Goal: Navigation & Orientation: Find specific page/section

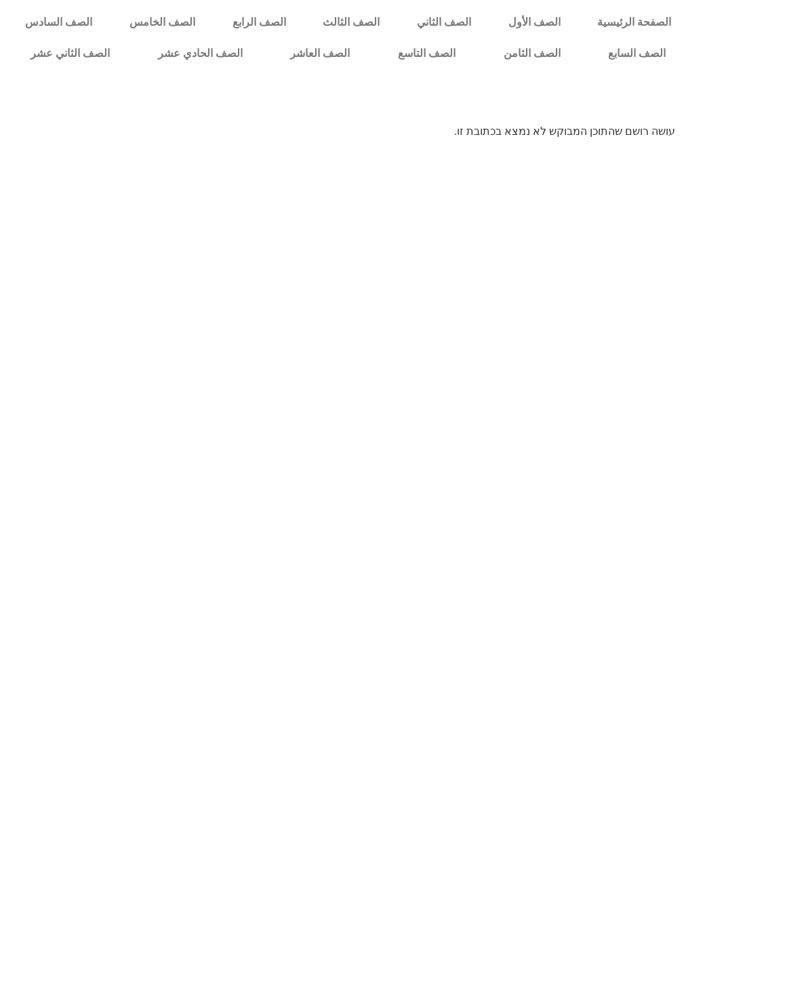
click at [156, 30] on link "الصف الخامس" at bounding box center [162, 22] width 103 height 31
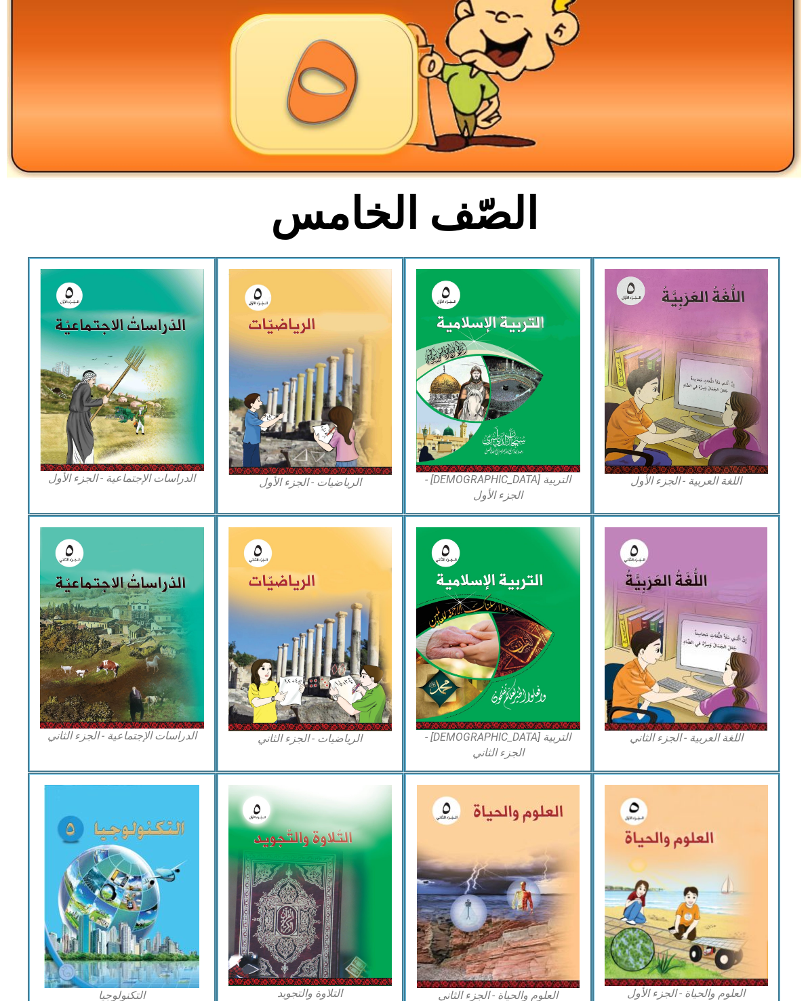
scroll to position [156, 0]
click at [708, 342] on img at bounding box center [687, 372] width 164 height 205
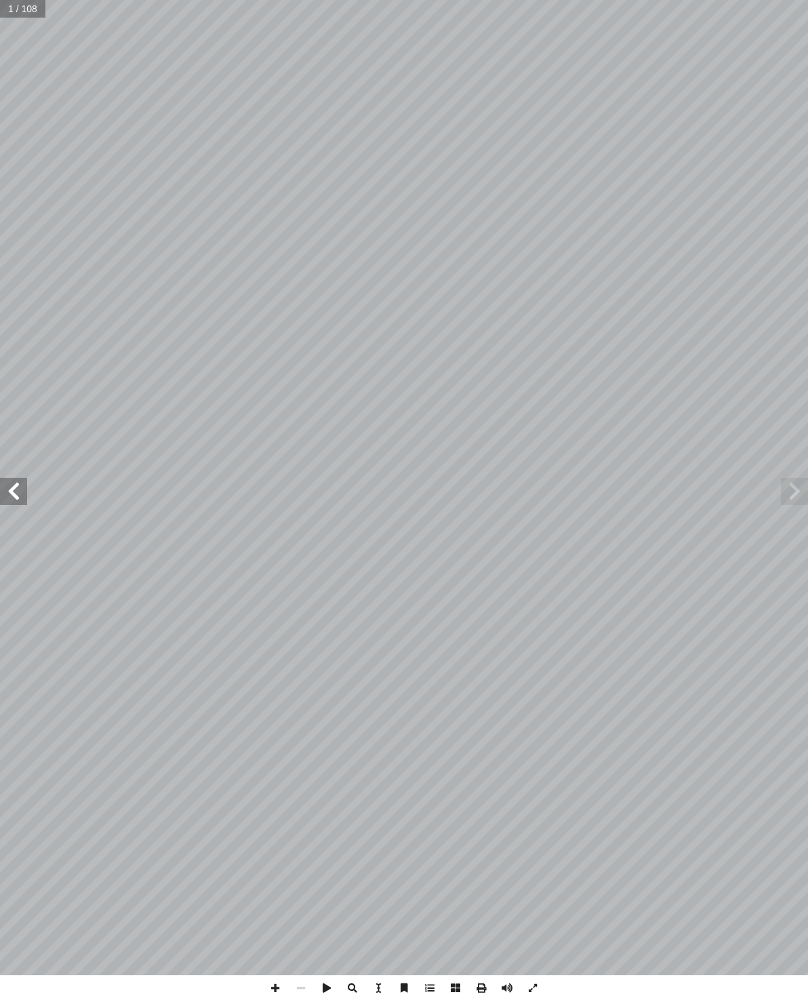
click at [20, 492] on span at bounding box center [13, 491] width 27 height 27
click at [22, 501] on span at bounding box center [13, 491] width 27 height 27
click at [20, 489] on span at bounding box center [13, 491] width 27 height 27
click at [26, 493] on span at bounding box center [13, 491] width 27 height 27
click at [21, 478] on span at bounding box center [13, 491] width 27 height 27
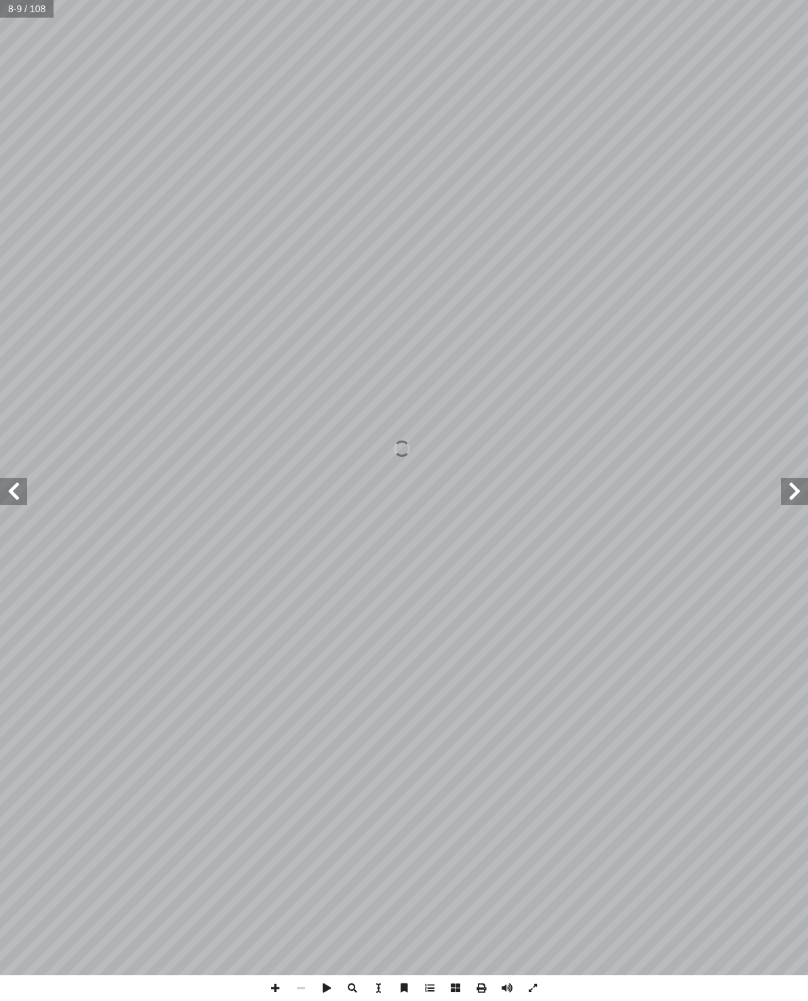
click at [26, 492] on span at bounding box center [13, 491] width 27 height 27
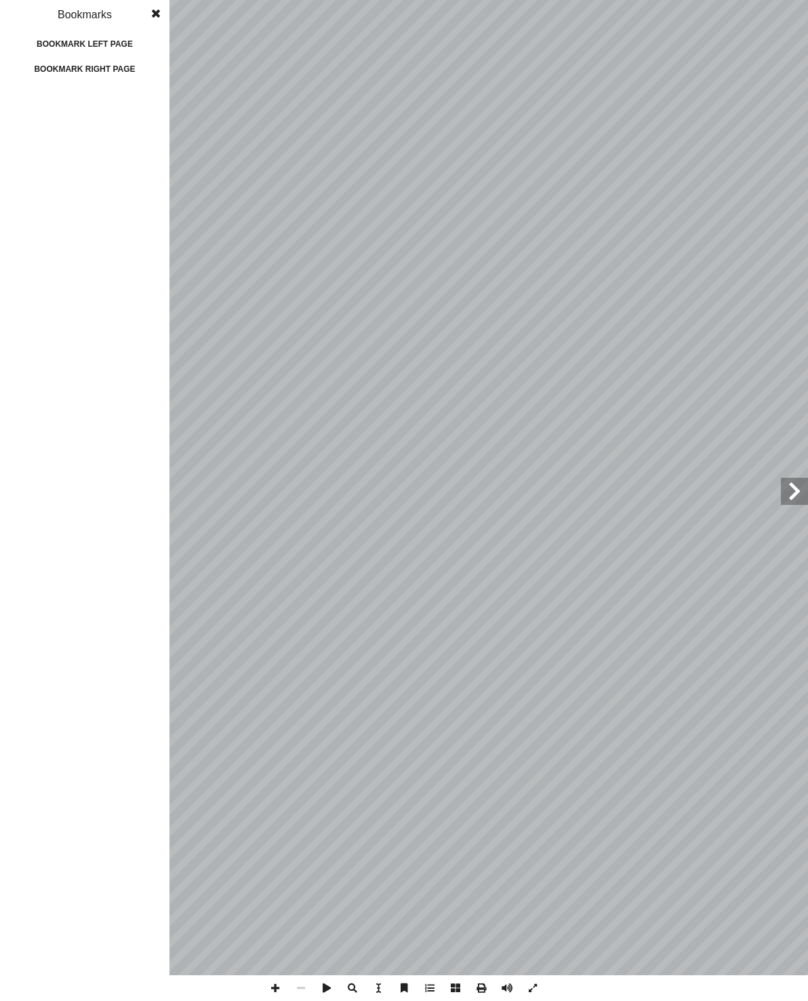
click at [262, 994] on span at bounding box center [275, 988] width 26 height 26
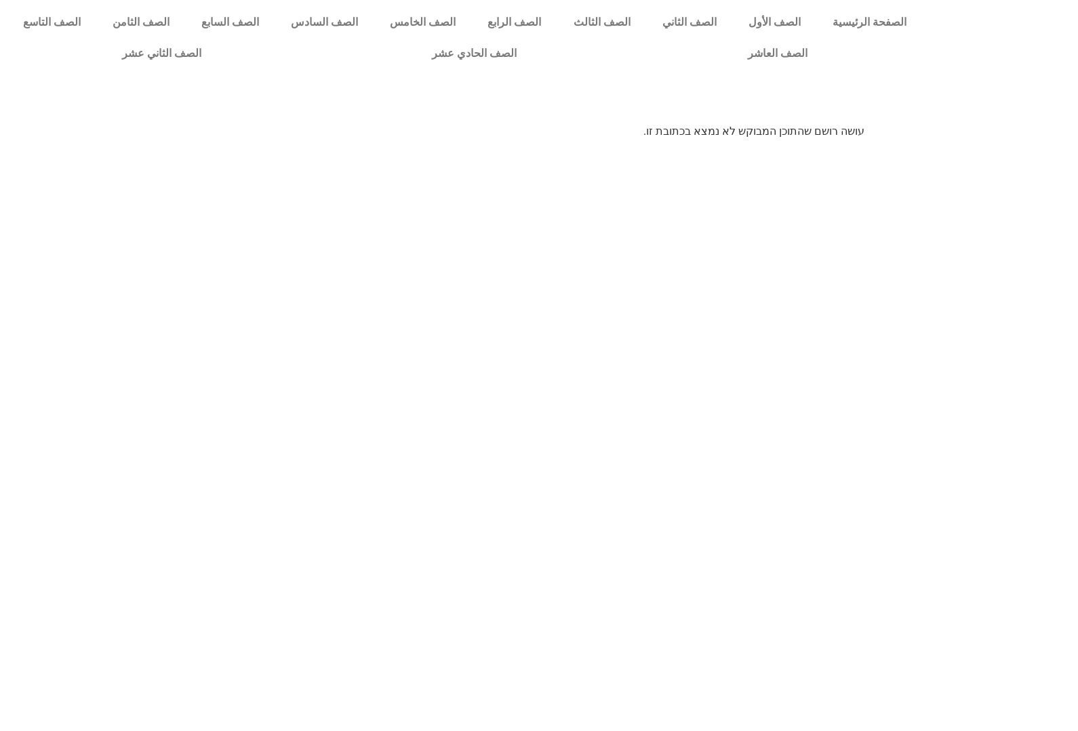
click at [423, 26] on link "الصف الخامس" at bounding box center [423, 22] width 98 height 31
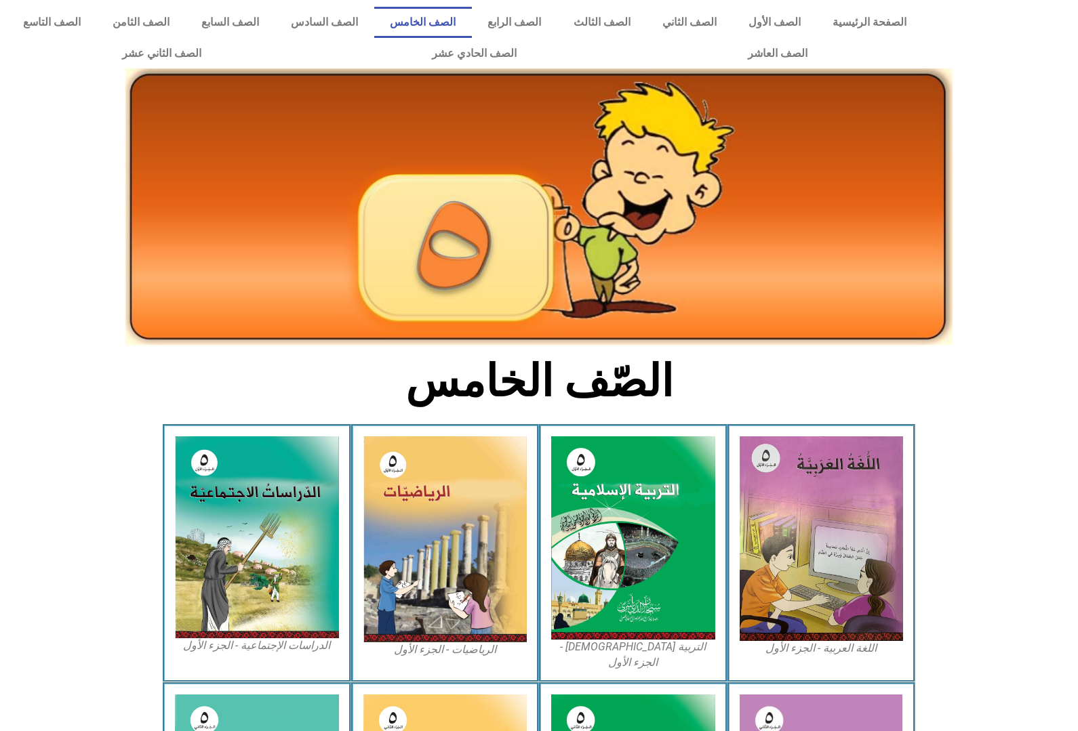
click at [863, 546] on img at bounding box center [821, 538] width 164 height 205
click at [336, 9] on link "الصف السادس" at bounding box center [324, 22] width 99 height 31
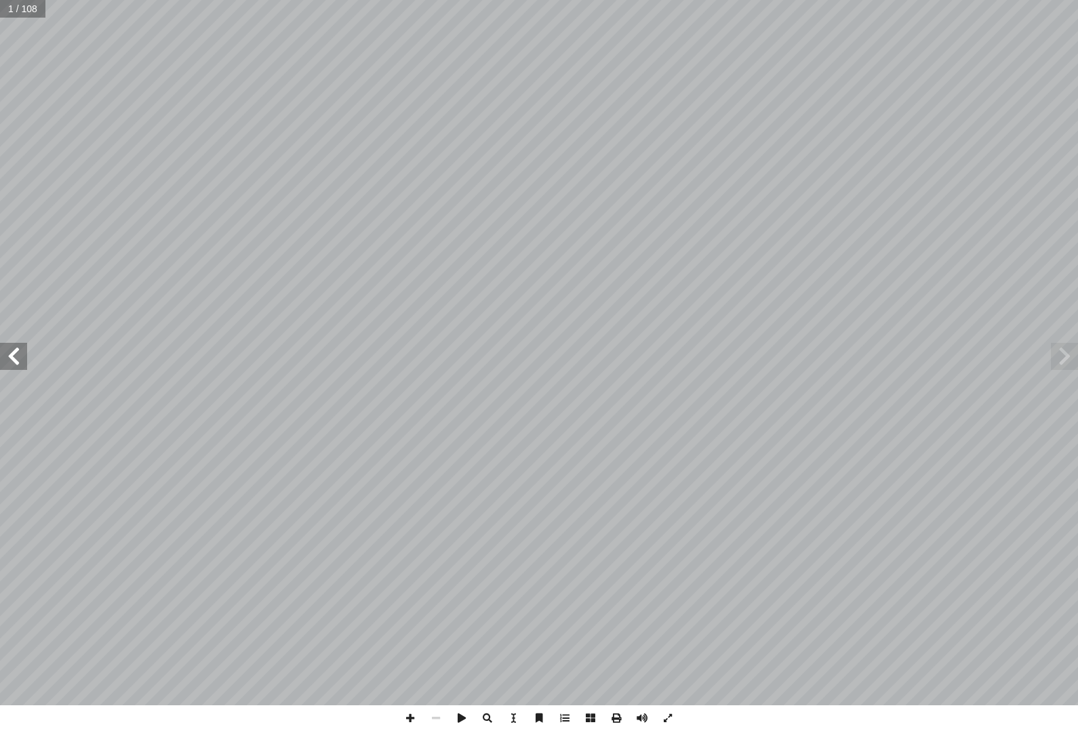
click at [18, 356] on span at bounding box center [13, 356] width 27 height 27
click at [20, 357] on span at bounding box center [13, 356] width 27 height 27
click at [25, 352] on span at bounding box center [13, 356] width 27 height 27
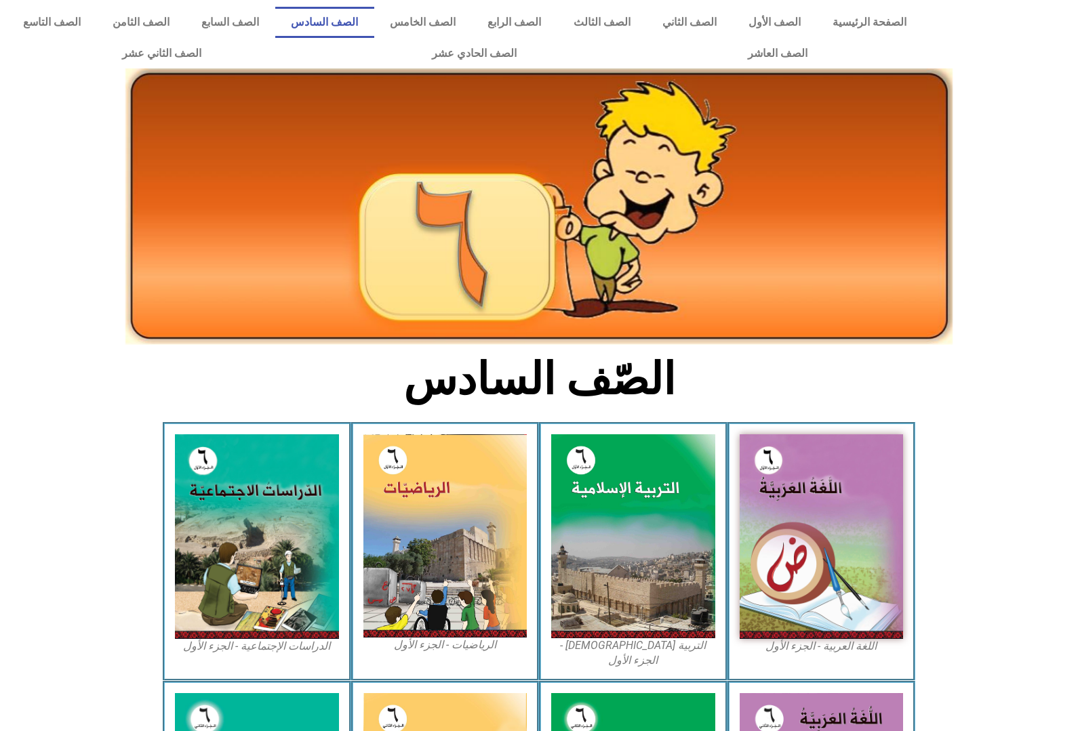
click at [862, 607] on img at bounding box center [821, 536] width 164 height 205
click at [672, 583] on img at bounding box center [633, 535] width 164 height 203
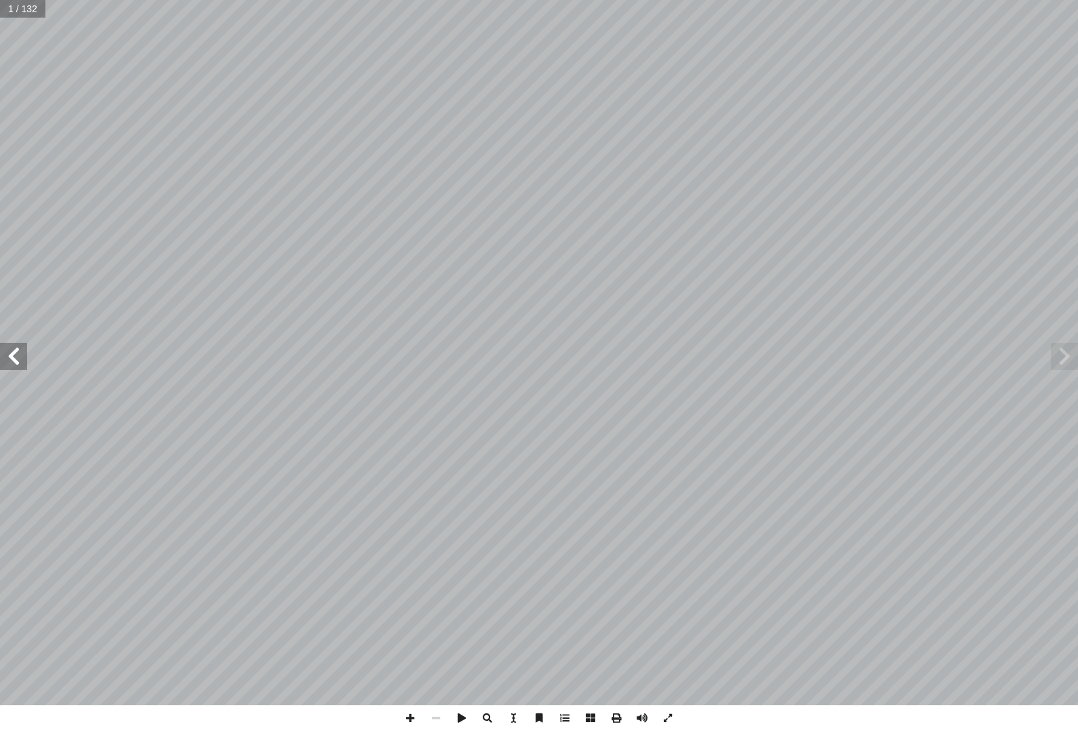
click at [1067, 362] on span at bounding box center [1064, 356] width 27 height 27
click at [12, 347] on span at bounding box center [13, 356] width 27 height 27
click at [14, 358] on span at bounding box center [13, 356] width 27 height 27
click at [10, 360] on span at bounding box center [13, 356] width 27 height 27
click at [10, 356] on span at bounding box center [13, 356] width 27 height 27
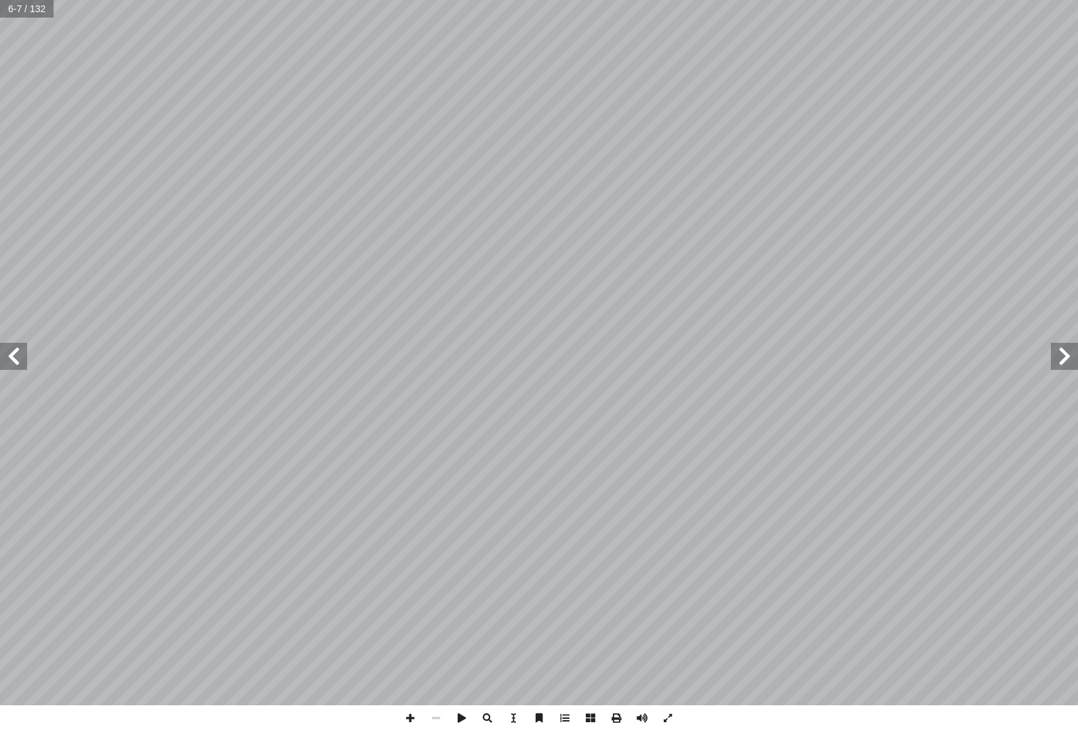
click at [26, 365] on span at bounding box center [13, 356] width 27 height 27
click at [24, 350] on span at bounding box center [13, 356] width 27 height 27
